Goal: Information Seeking & Learning: Learn about a topic

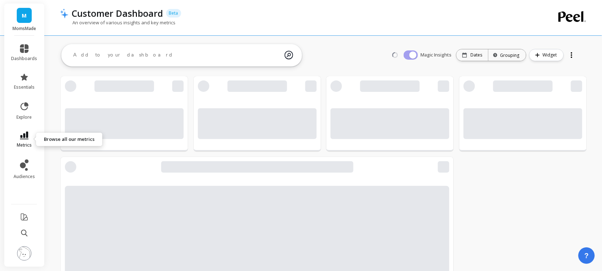
click at [25, 134] on icon at bounding box center [24, 135] width 9 height 8
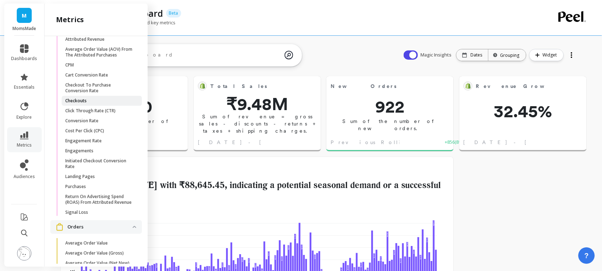
scroll to position [190, 231]
click at [100, 106] on link "Checkouts" at bounding box center [102, 101] width 80 height 10
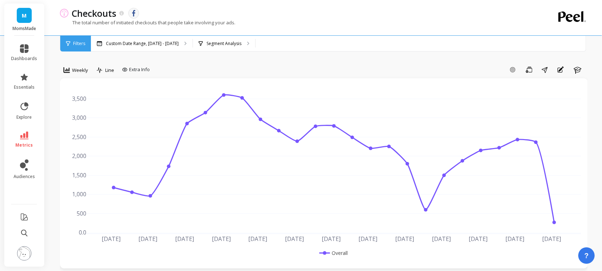
click at [21, 130] on li "metrics" at bounding box center [24, 139] width 35 height 25
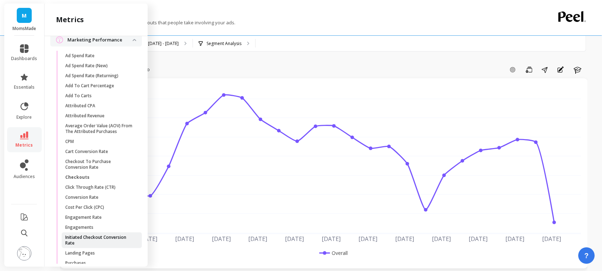
scroll to position [844, 0]
click at [79, 99] on p "Add To Carts" at bounding box center [78, 97] width 26 height 6
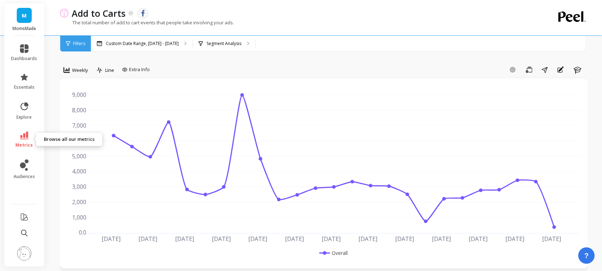
click at [29, 140] on link "metrics" at bounding box center [24, 139] width 26 height 16
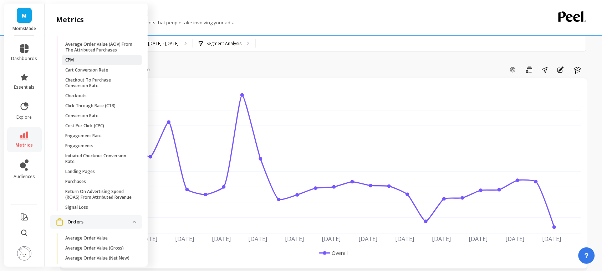
scroll to position [928, 0]
click at [81, 163] on p "Initiated Checkout Conversion Rate" at bounding box center [99, 156] width 68 height 11
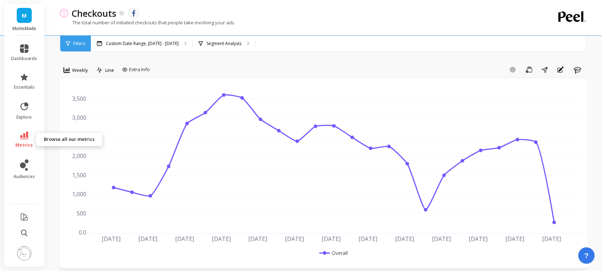
click at [24, 136] on icon at bounding box center [24, 135] width 9 height 8
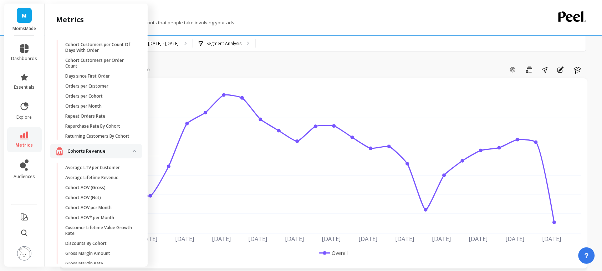
scroll to position [105, 0]
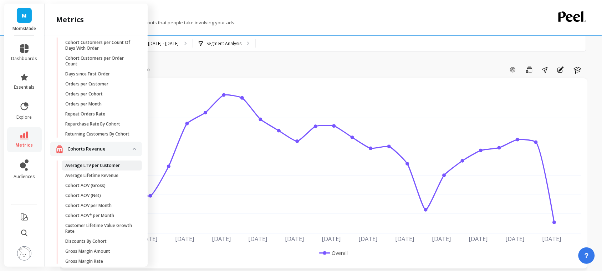
click at [97, 170] on link "Average LTV per Customer" at bounding box center [102, 165] width 80 height 10
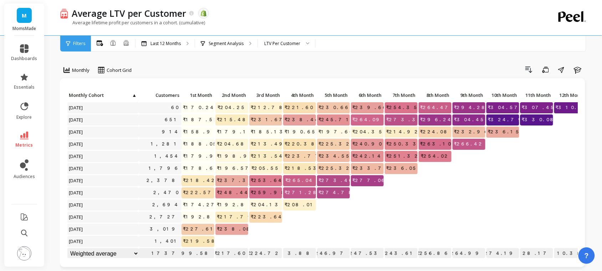
scroll to position [7, 0]
